Goal: Task Accomplishment & Management: Manage account settings

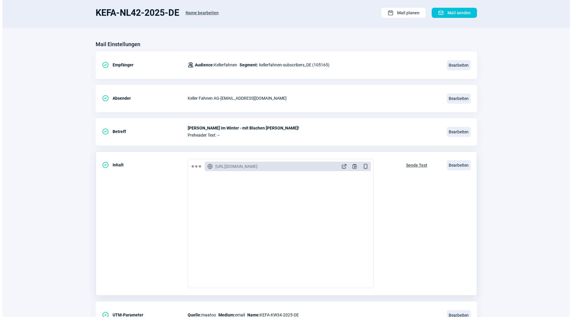
scroll to position [69, 0]
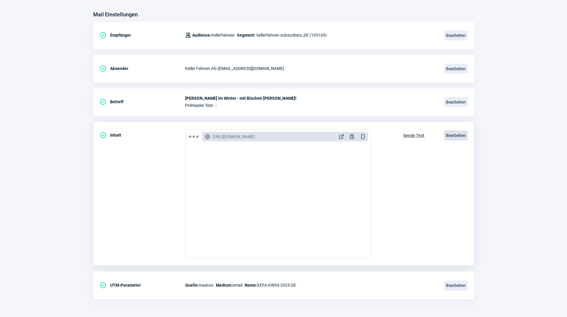
click at [453, 133] on span "Bearbeiten" at bounding box center [456, 135] width 24 height 10
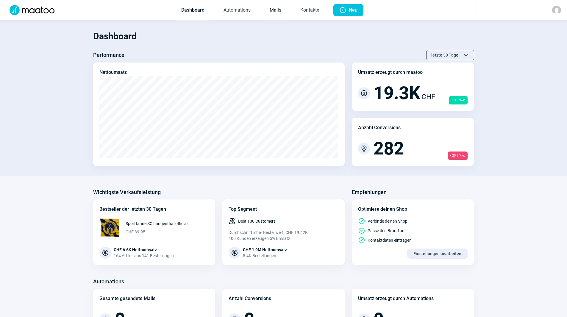
click at [277, 12] on link "Mails" at bounding box center [275, 11] width 21 height 20
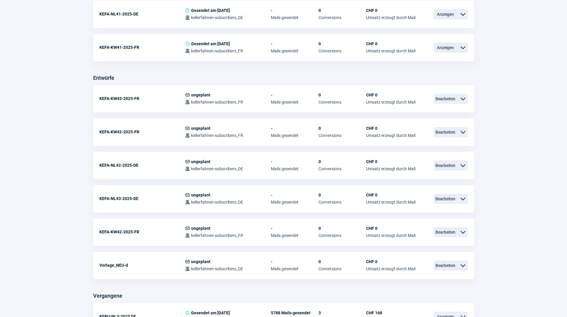
scroll to position [179, 0]
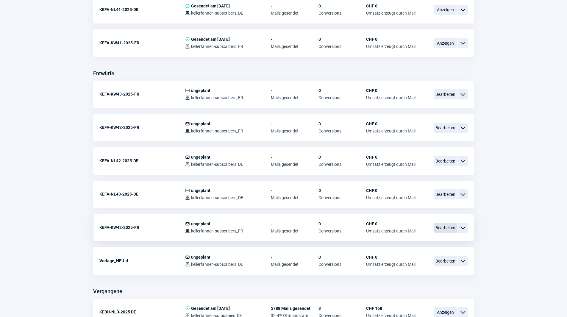
click at [452, 229] on span "Bearbeiten" at bounding box center [446, 228] width 24 height 10
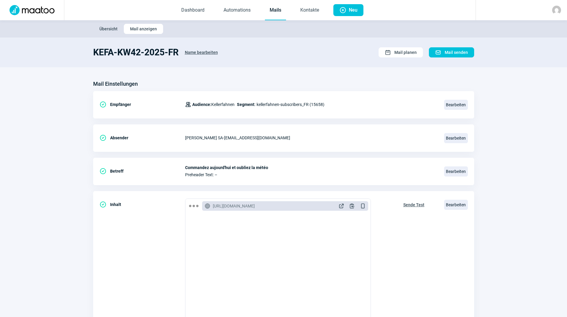
click at [278, 10] on link "Mails" at bounding box center [275, 11] width 21 height 20
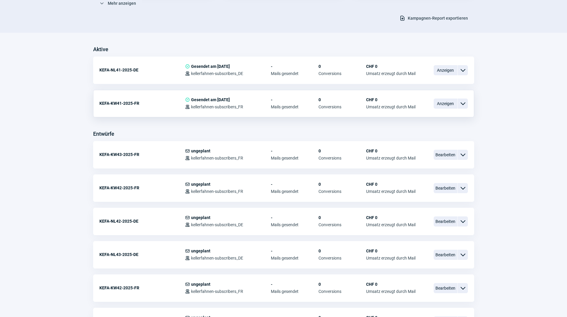
scroll to position [60, 0]
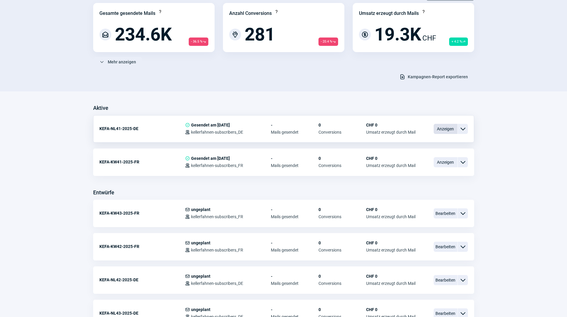
click at [448, 131] on span "Anzeigen" at bounding box center [446, 129] width 24 height 10
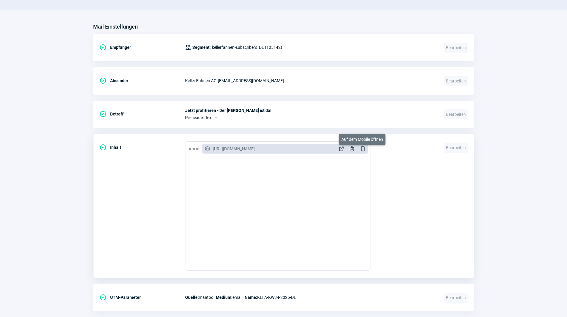
click at [363, 148] on span "DeviceMobile icon" at bounding box center [363, 149] width 6 height 6
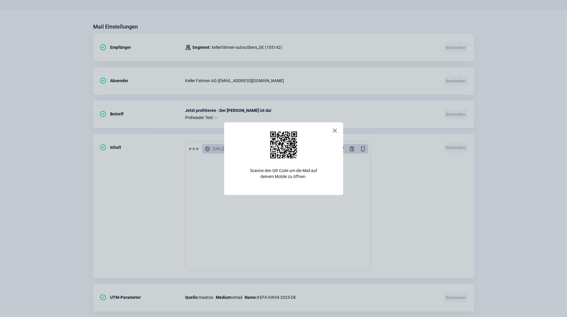
click at [336, 130] on span "X icon" at bounding box center [334, 130] width 7 height 7
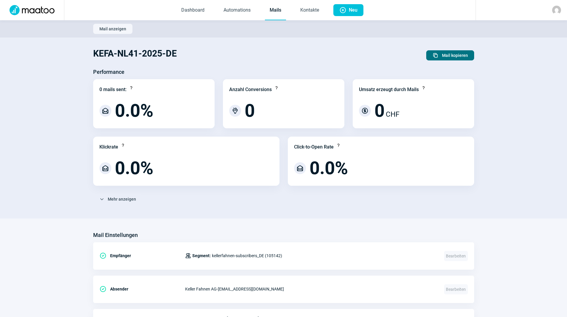
click at [469, 58] on button "Duplicate icon Mail kopieren" at bounding box center [451, 55] width 48 height 10
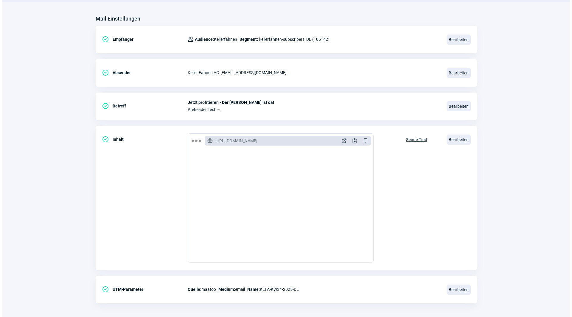
scroll to position [69, 0]
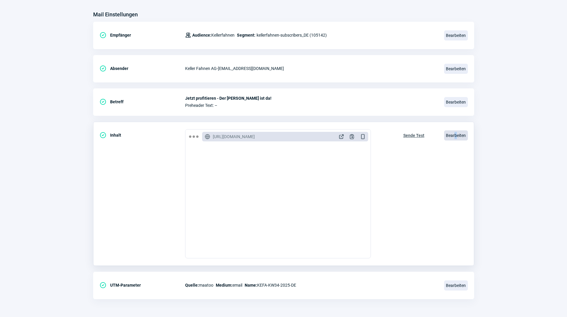
click at [456, 136] on span "Bearbeiten" at bounding box center [456, 135] width 24 height 10
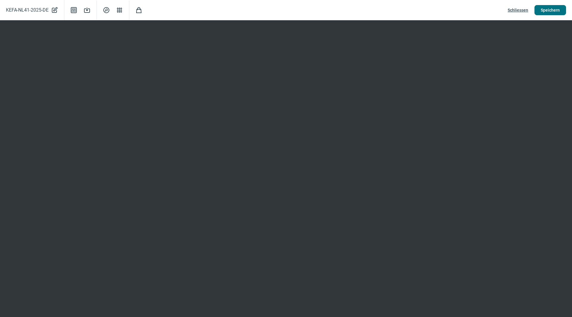
click at [547, 10] on span "Speichern" at bounding box center [550, 10] width 19 height 10
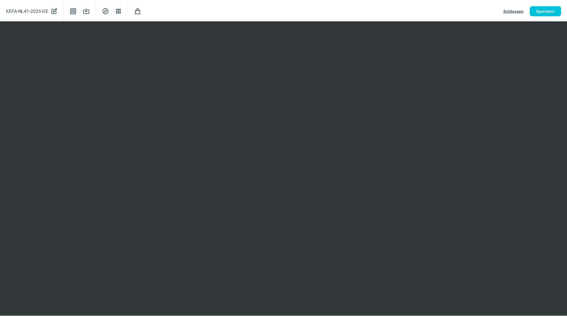
scroll to position [0, 0]
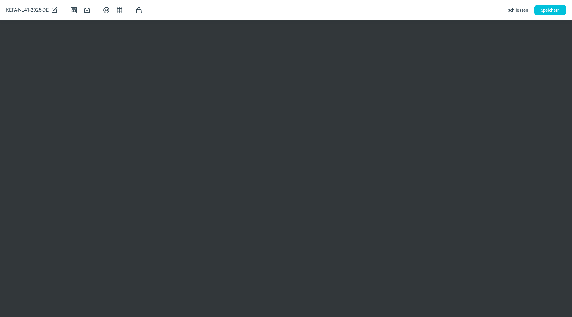
click at [513, 9] on span "Schliessen" at bounding box center [518, 10] width 21 height 10
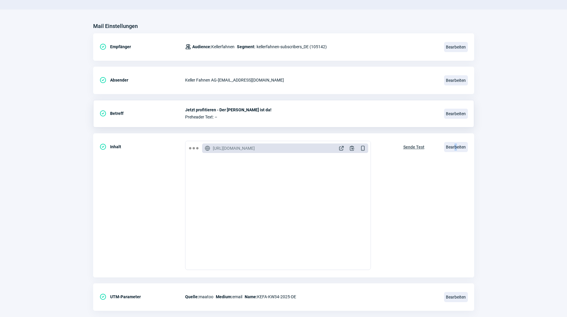
scroll to position [69, 0]
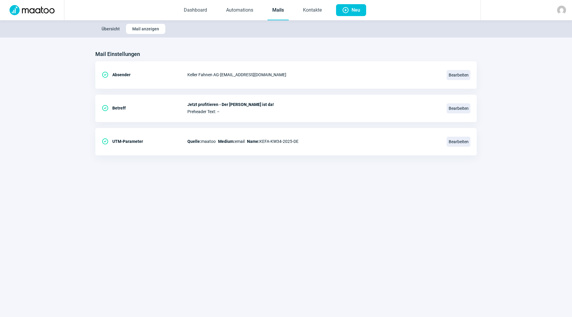
click at [282, 7] on link "Mails" at bounding box center [277, 11] width 21 height 20
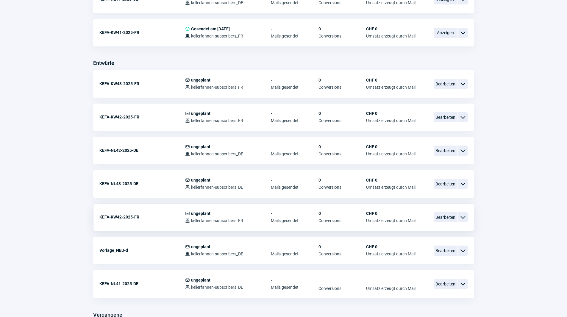
scroll to position [179, 0]
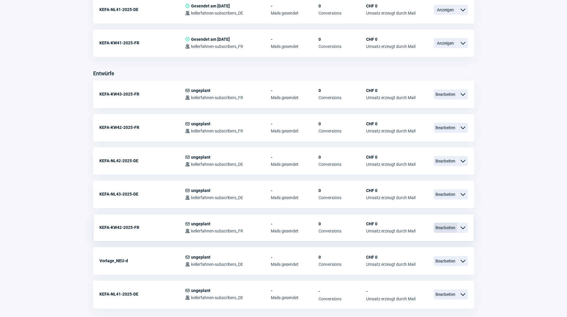
click at [449, 224] on span "Bearbeiten" at bounding box center [446, 228] width 24 height 10
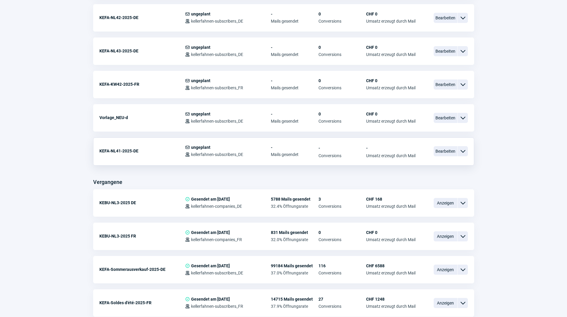
scroll to position [298, 0]
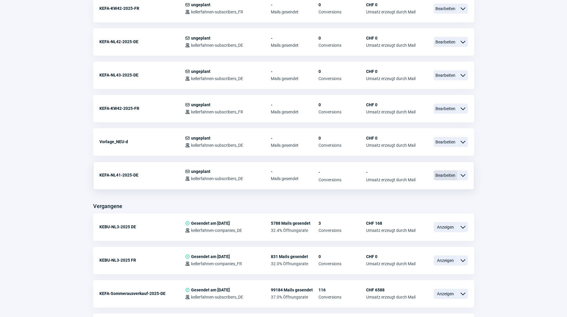
click at [444, 179] on span "Bearbeiten" at bounding box center [446, 175] width 24 height 10
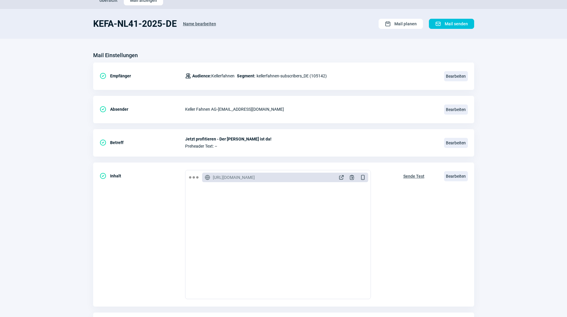
scroll to position [69, 0]
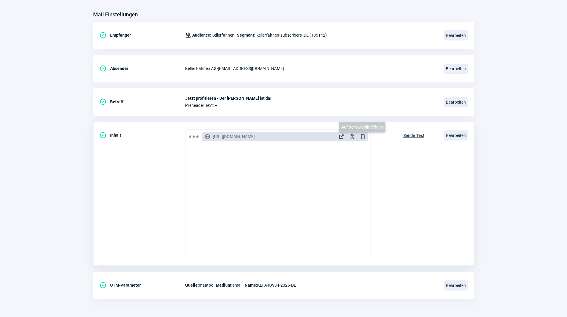
click at [362, 136] on span "DeviceMobile icon" at bounding box center [363, 137] width 6 height 6
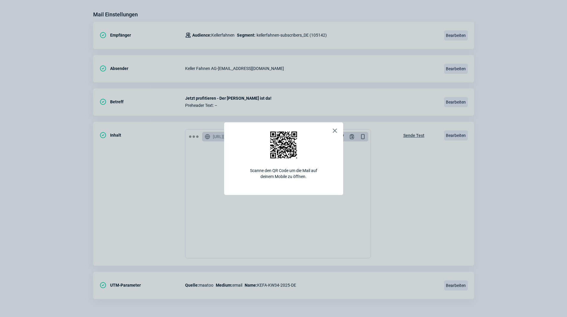
click at [335, 131] on span "X icon" at bounding box center [334, 130] width 7 height 7
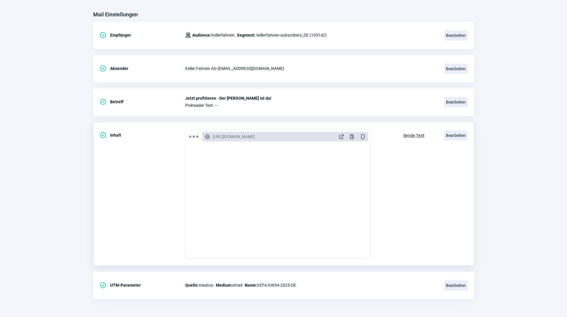
click at [391, 192] on div "GlobeAlt icon [URL][DOMAIN_NAME] ExternalLink icon Clipboard icon DeviceMobile …" at bounding box center [311, 193] width 252 height 129
click at [451, 136] on span "Bearbeiten" at bounding box center [456, 135] width 24 height 10
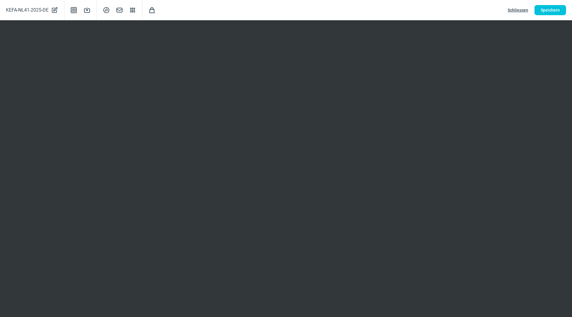
click at [516, 8] on span "Schliessen" at bounding box center [518, 10] width 21 height 10
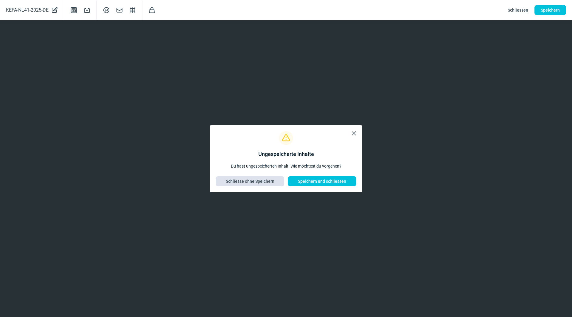
click at [263, 180] on span "Schliesse ohne Speichern" at bounding box center [250, 182] width 49 height 10
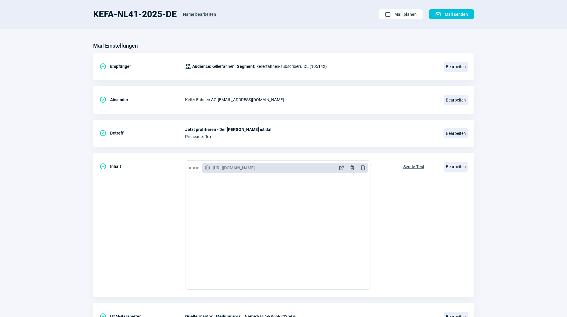
scroll to position [0, 0]
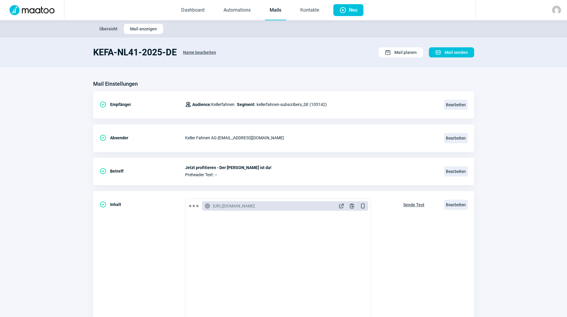
click at [266, 11] on link "Mails" at bounding box center [275, 11] width 21 height 20
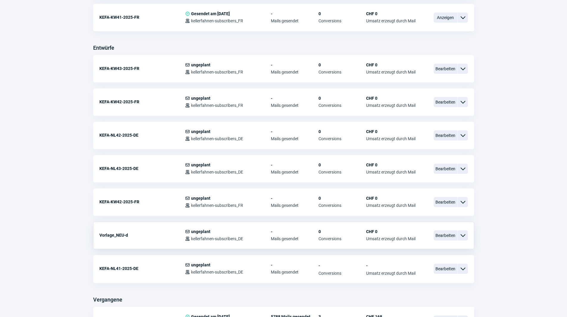
scroll to position [238, 0]
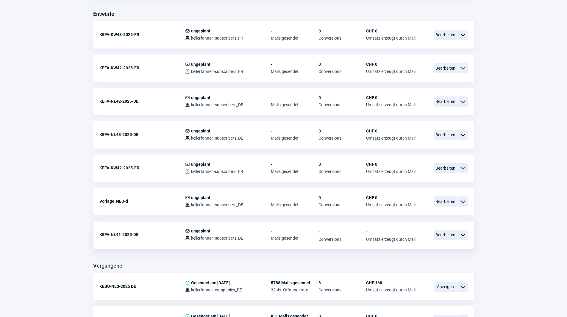
click at [461, 235] on span "ChevronDown icon" at bounding box center [463, 234] width 7 height 7
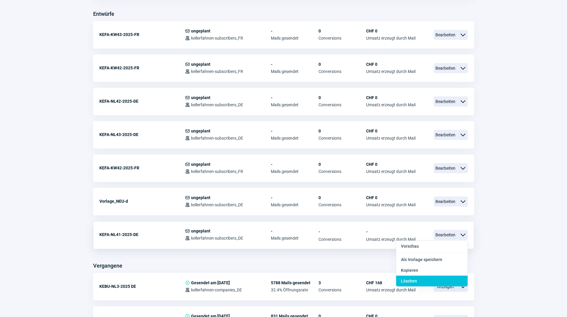
click at [428, 280] on div "Löschen" at bounding box center [431, 281] width 71 height 11
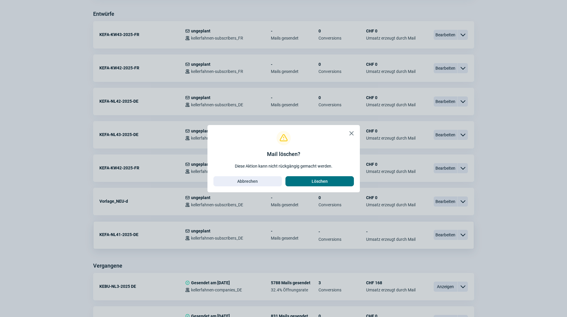
click at [334, 181] on span "Löschen" at bounding box center [320, 182] width 56 height 10
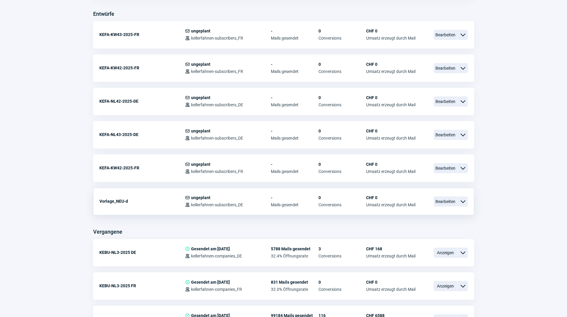
click at [137, 200] on div "Vorlage_NEU-d" at bounding box center [142, 201] width 86 height 12
click at [452, 169] on span "Bearbeiten" at bounding box center [446, 168] width 24 height 10
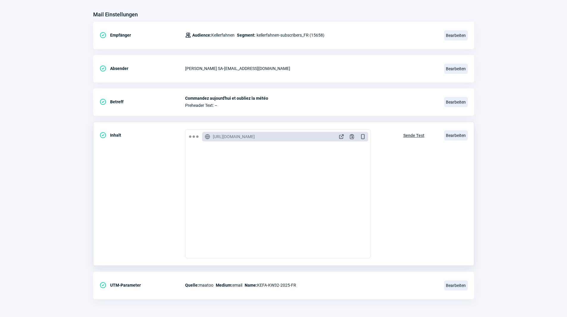
scroll to position [969, 0]
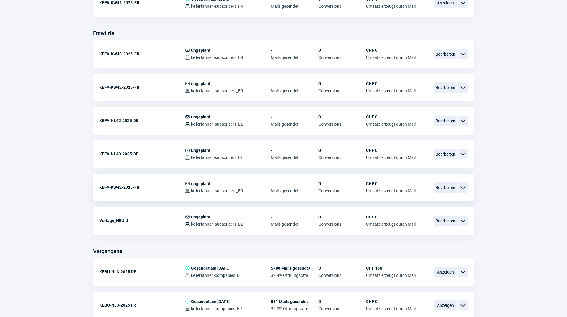
scroll to position [208, 0]
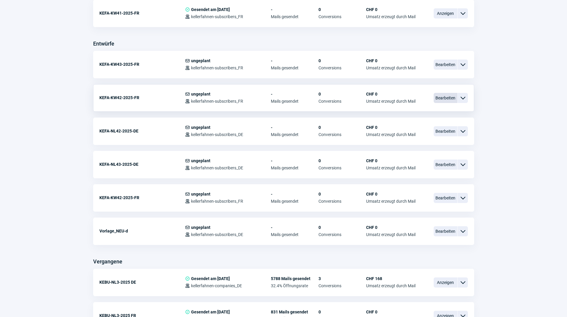
click at [449, 100] on span "Bearbeiten" at bounding box center [446, 98] width 24 height 10
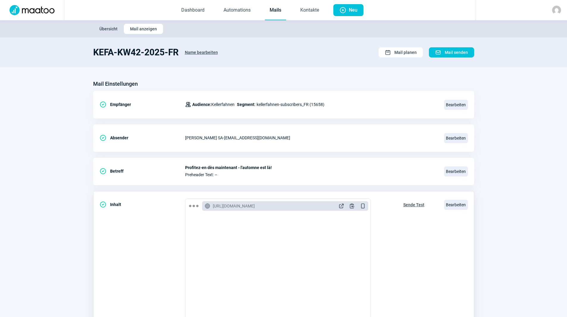
scroll to position [871, 0]
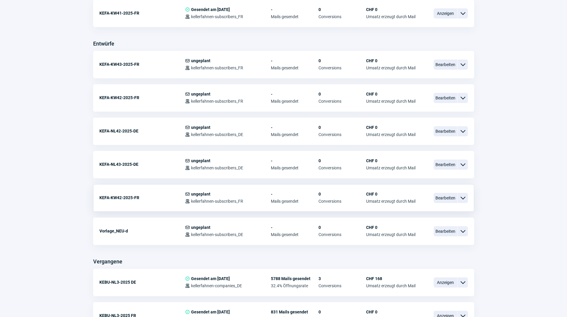
click at [463, 198] on span "ChevronDown icon" at bounding box center [463, 197] width 7 height 7
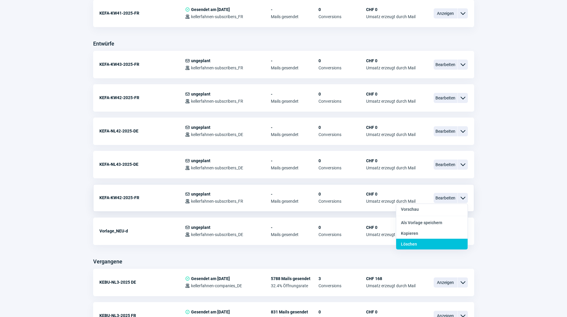
click at [427, 242] on div "Löschen" at bounding box center [431, 244] width 71 height 11
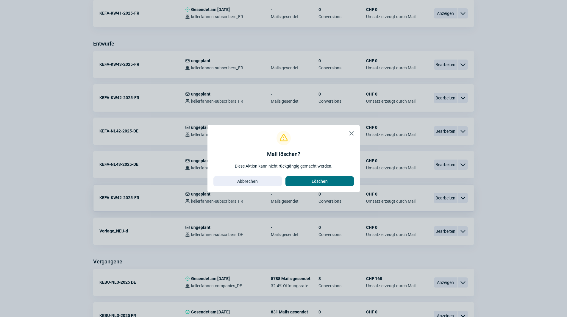
click at [324, 180] on span "Löschen" at bounding box center [320, 182] width 16 height 10
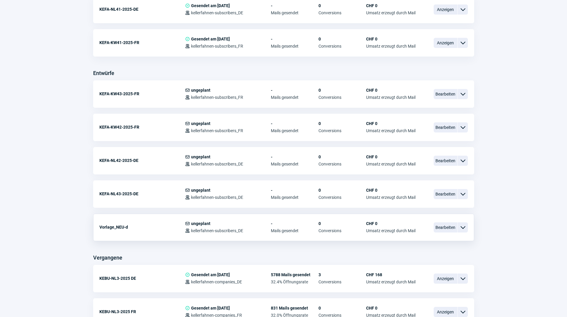
scroll to position [179, 0]
click at [452, 94] on span "Bearbeiten" at bounding box center [446, 94] width 24 height 10
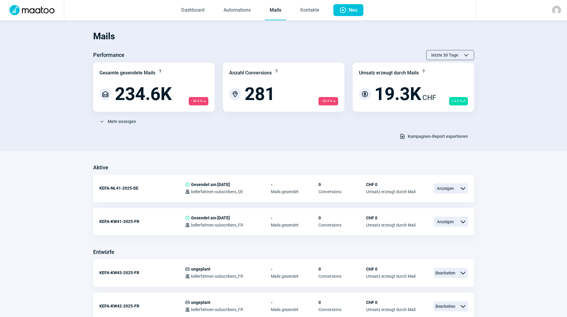
scroll to position [179, 0]
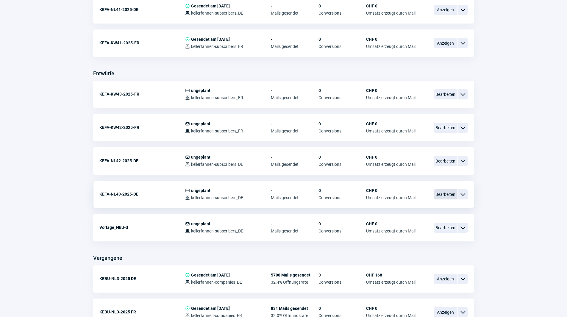
click at [446, 193] on span "Bearbeiten" at bounding box center [446, 194] width 24 height 10
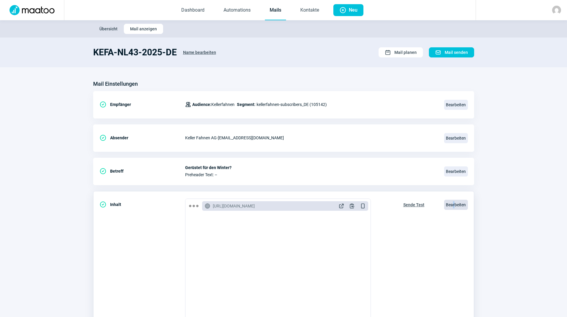
click at [454, 204] on span "Bearbeiten" at bounding box center [456, 205] width 24 height 10
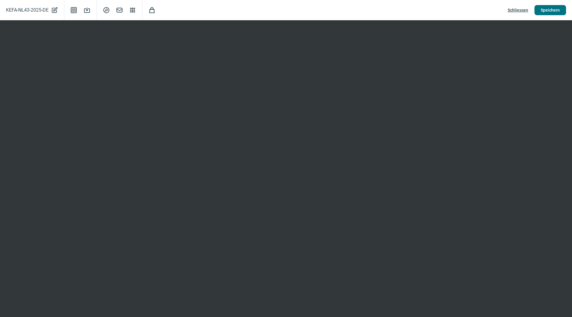
click at [548, 13] on span "Speichern" at bounding box center [550, 10] width 19 height 10
click at [515, 7] on span "Schliessen" at bounding box center [518, 10] width 21 height 10
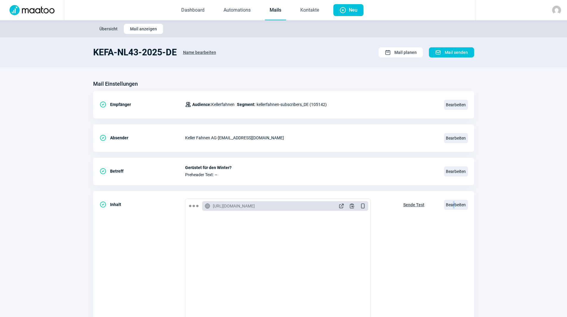
click at [278, 11] on link "Mails" at bounding box center [275, 11] width 21 height 20
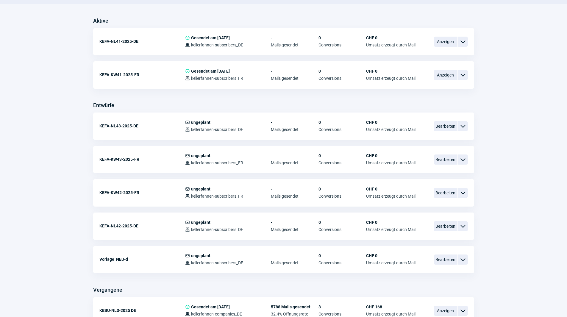
scroll to position [149, 0]
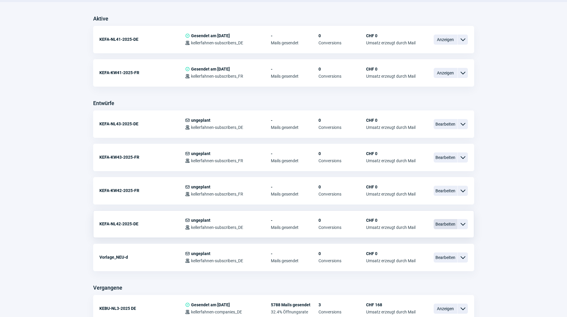
click at [445, 226] on span "Bearbeiten" at bounding box center [446, 224] width 24 height 10
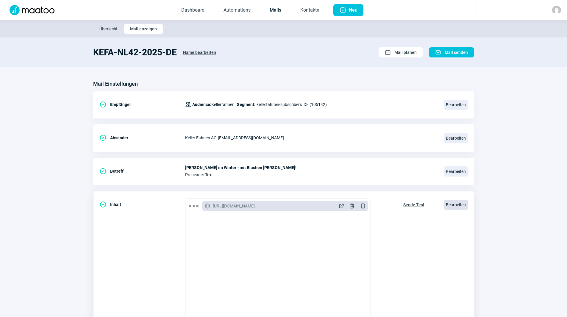
click at [460, 206] on span "Bearbeiten" at bounding box center [456, 205] width 24 height 10
